Goal: Transaction & Acquisition: Download file/media

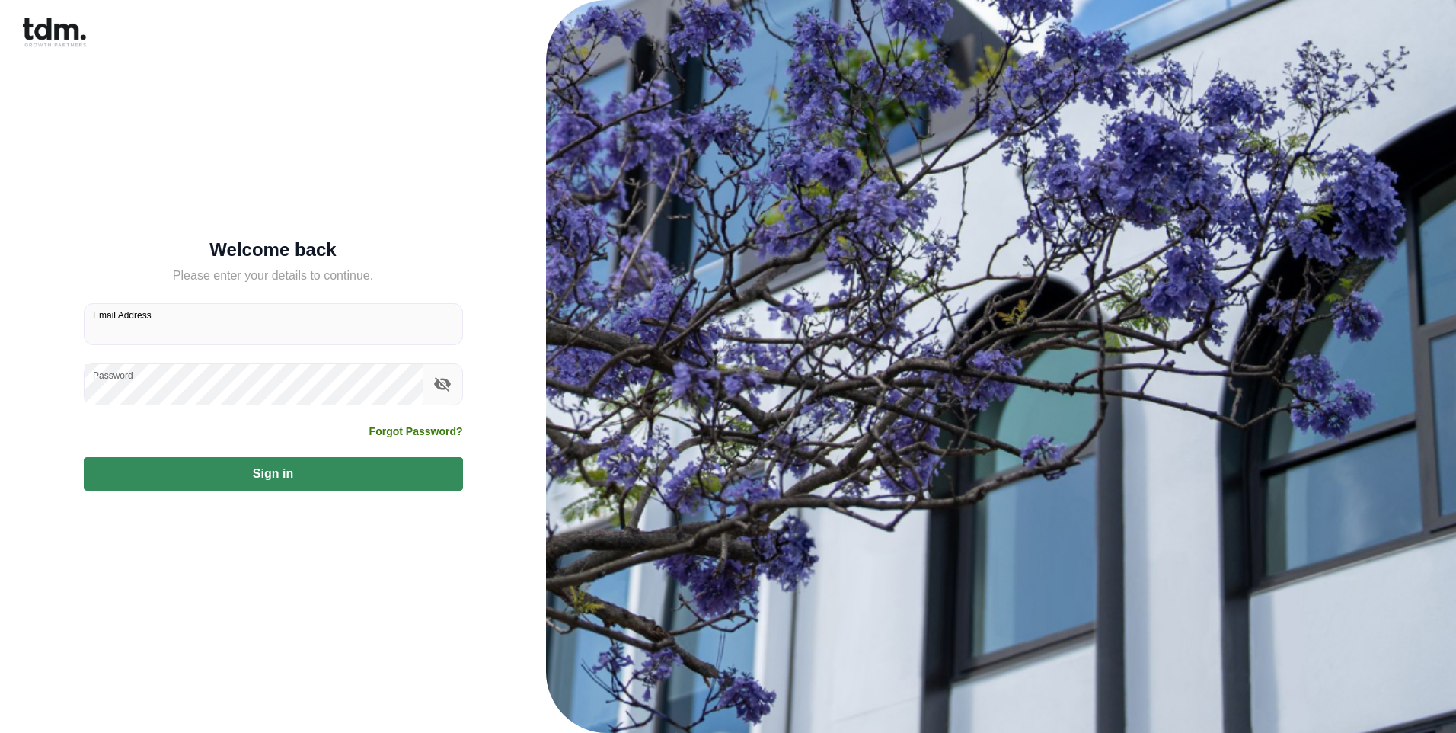
click at [217, 324] on input "Email Address" at bounding box center [274, 324] width 378 height 40
type input "**********"
click at [436, 377] on icon "toggle password visibility" at bounding box center [442, 384] width 18 height 18
click at [439, 381] on icon "toggle password visibility" at bounding box center [442, 383] width 17 height 11
click at [305, 473] on button "Sign in" at bounding box center [273, 474] width 379 height 34
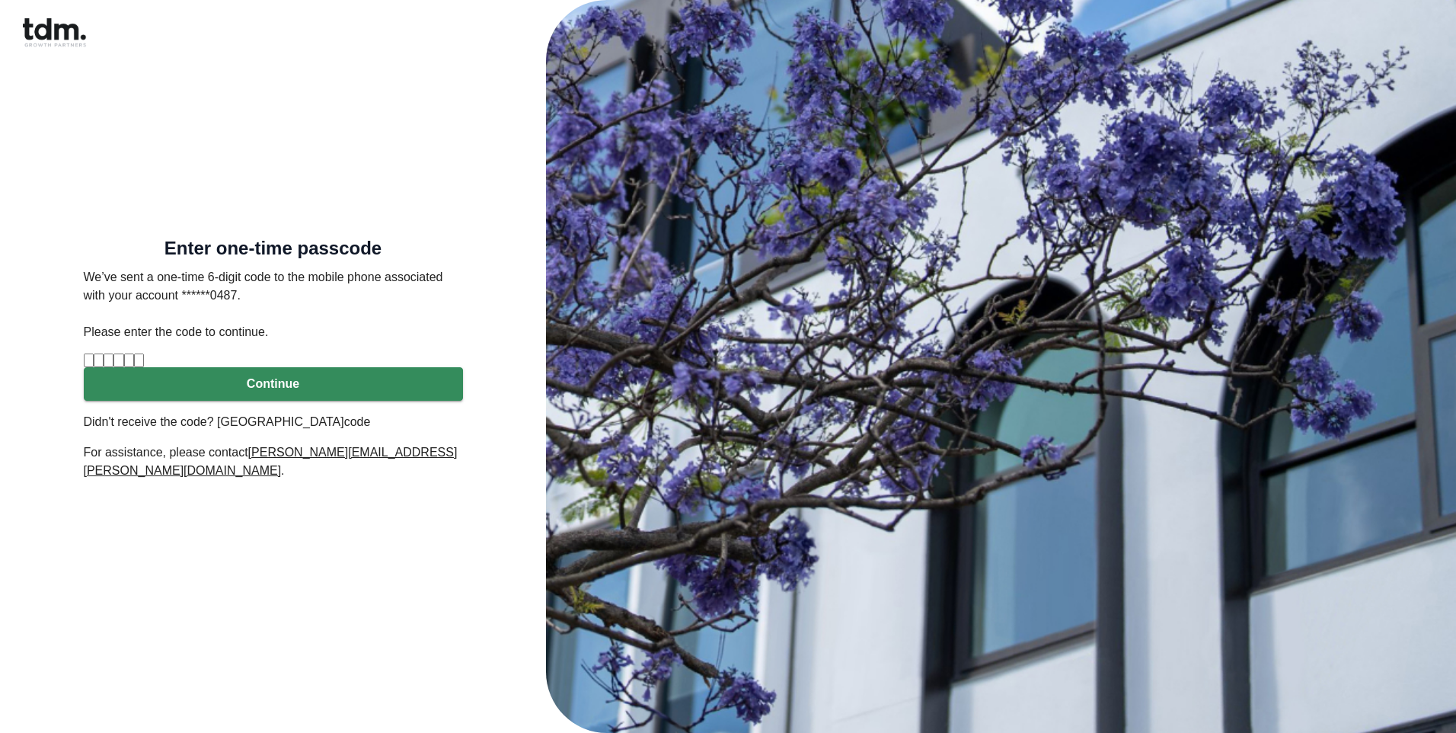
click at [94, 365] on input "Please enter verification code. Digit 1" at bounding box center [89, 360] width 10 height 14
type input "*"
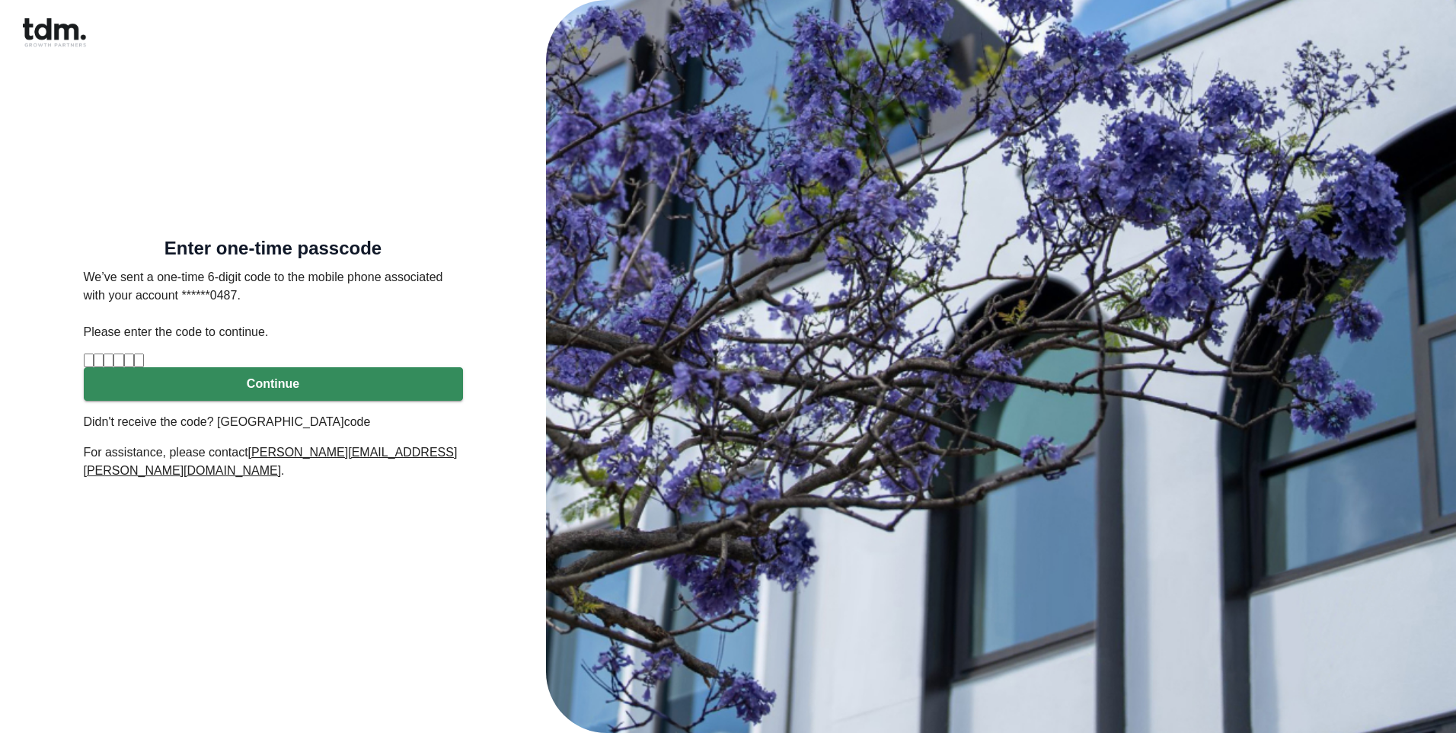
type input "*"
click at [209, 401] on button "Continue" at bounding box center [273, 384] width 379 height 34
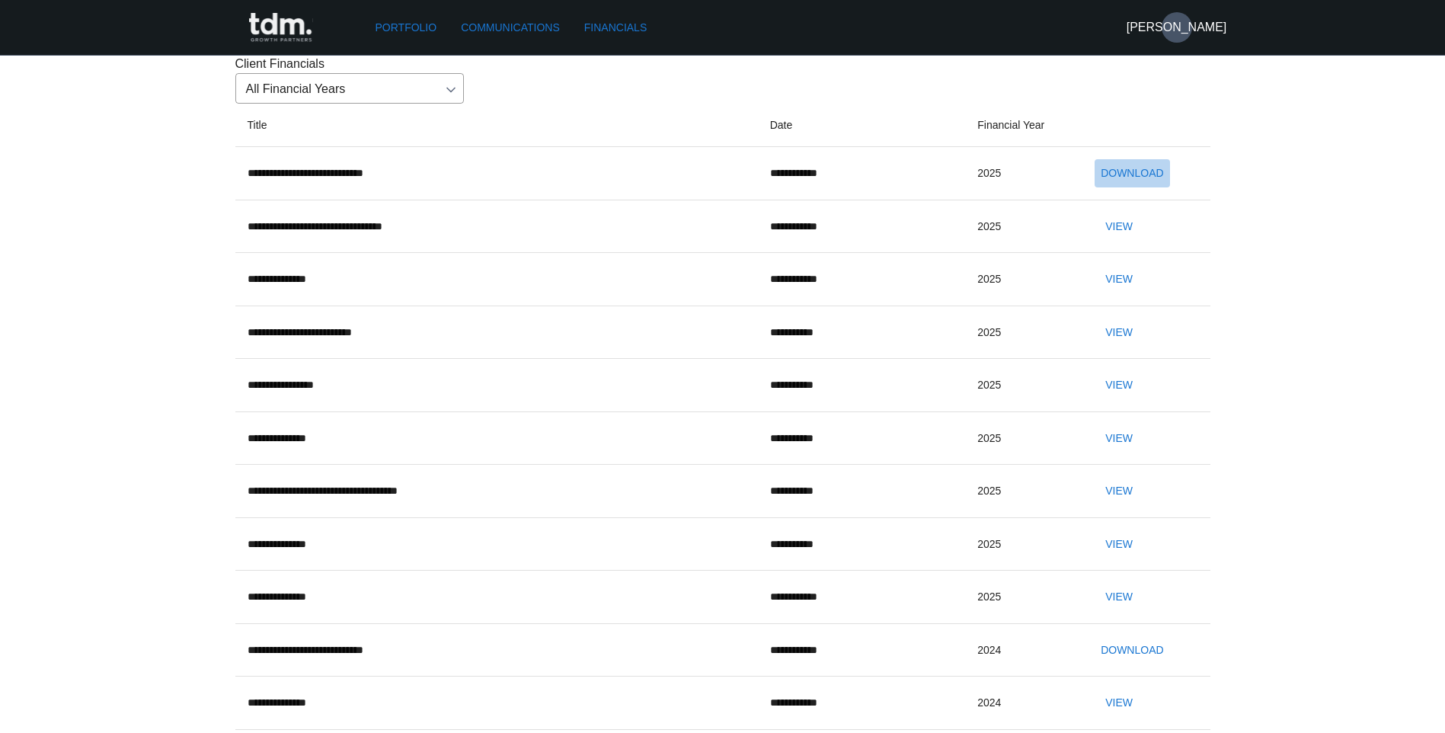
click at [1160, 187] on button "Download" at bounding box center [1131, 173] width 75 height 28
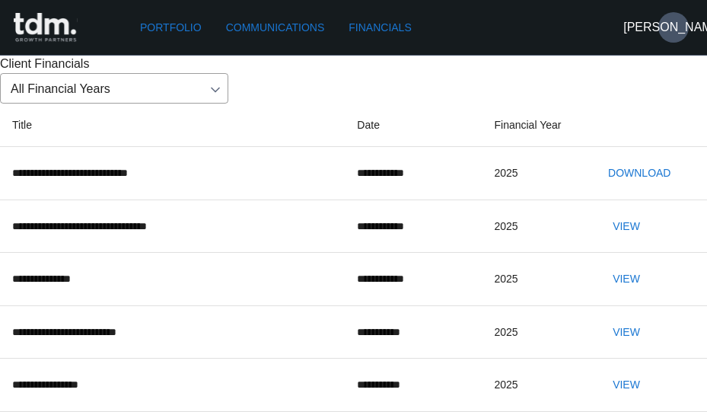
click at [635, 187] on button "Download" at bounding box center [639, 173] width 75 height 28
